Goal: Task Accomplishment & Management: Use online tool/utility

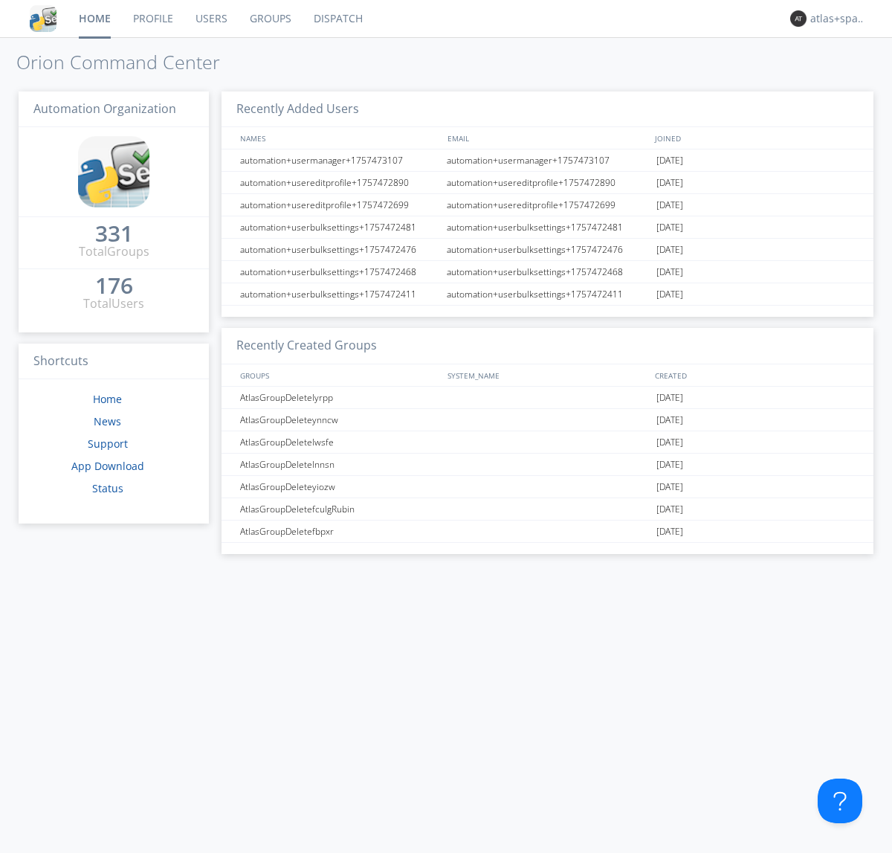
click at [337, 19] on link "Dispatch" at bounding box center [338, 18] width 71 height 37
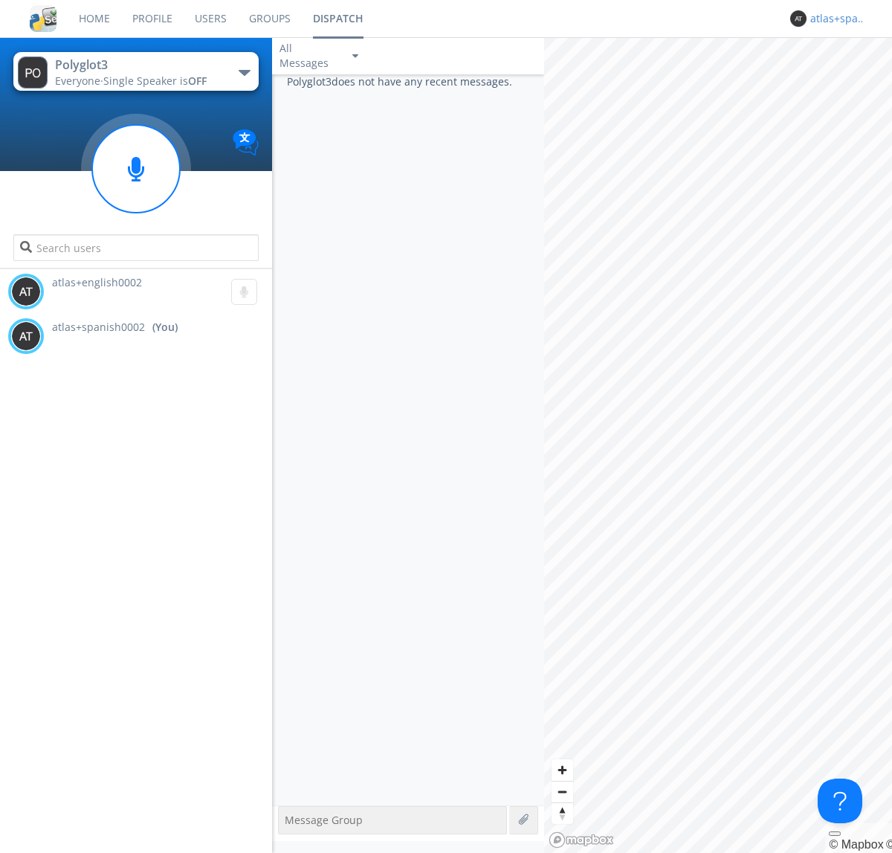
click at [834, 19] on div "atlas+spanish0002" at bounding box center [839, 18] width 56 height 15
click at [846, 78] on div "Log Out" at bounding box center [846, 78] width 77 height 27
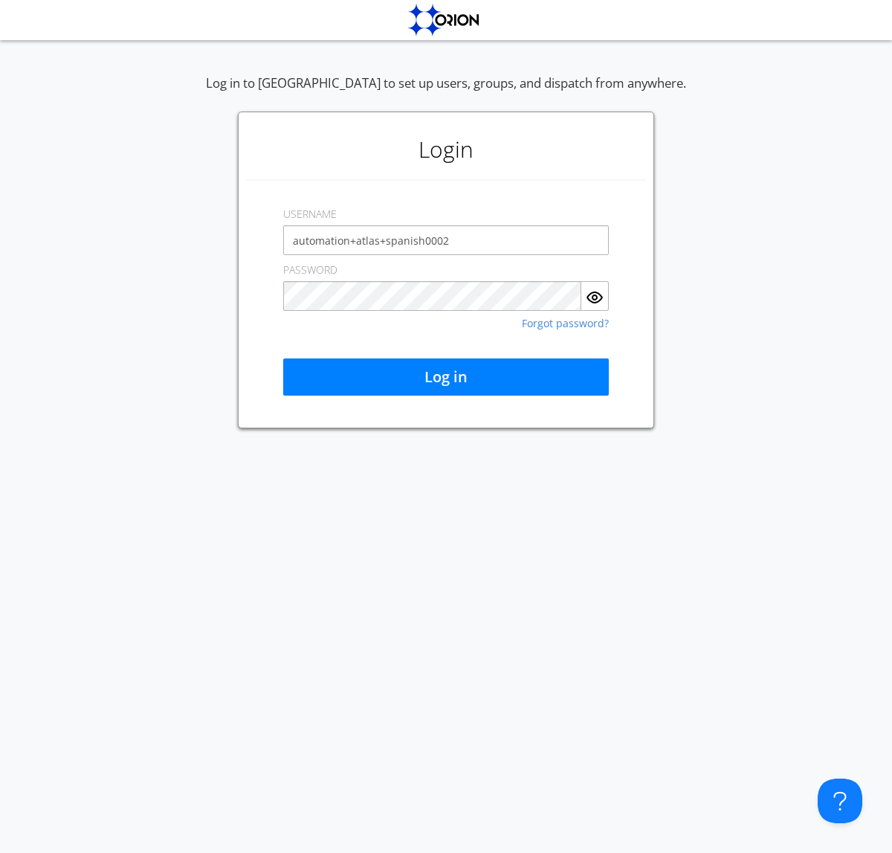
type input "automation+atlas+spanish0002"
click at [446, 377] on button "Log in" at bounding box center [446, 376] width 326 height 37
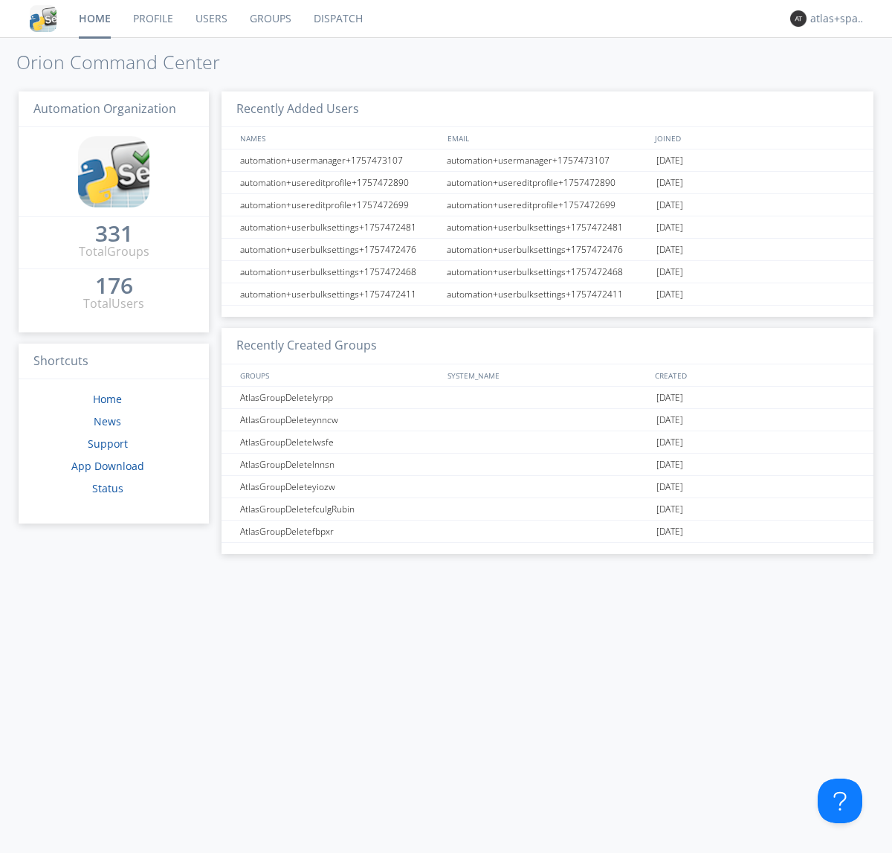
click at [337, 19] on link "Dispatch" at bounding box center [338, 18] width 71 height 37
